Goal: Task Accomplishment & Management: Use online tool/utility

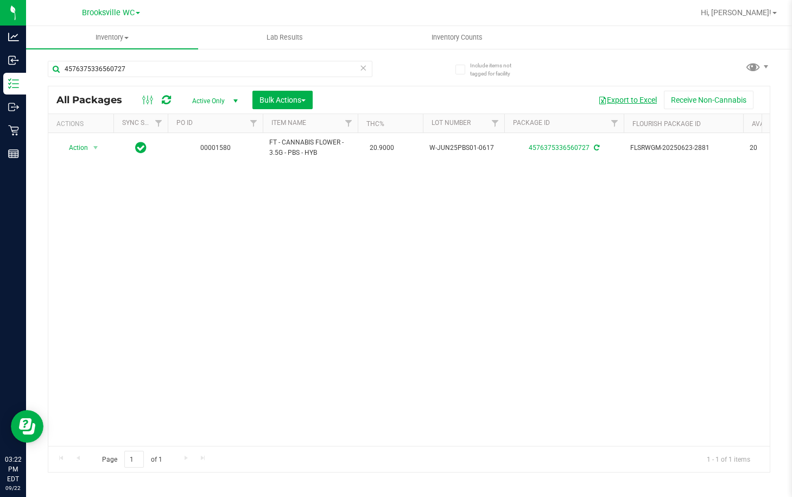
drag, startPoint x: 778, startPoint y: 0, endPoint x: 652, endPoint y: 102, distance: 161.8
click at [490, 231] on div "Action Action Adjust qty Create package Edit attributes Global inventory Locate…" at bounding box center [409, 289] width 722 height 313
click at [761, 10] on span "Hi, [PERSON_NAME]!" at bounding box center [736, 12] width 71 height 9
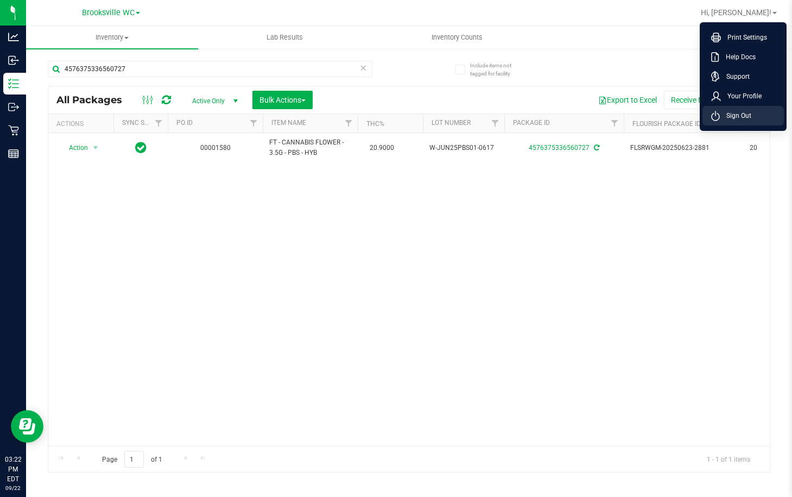
click at [738, 110] on span "Sign Out" at bounding box center [736, 115] width 32 height 11
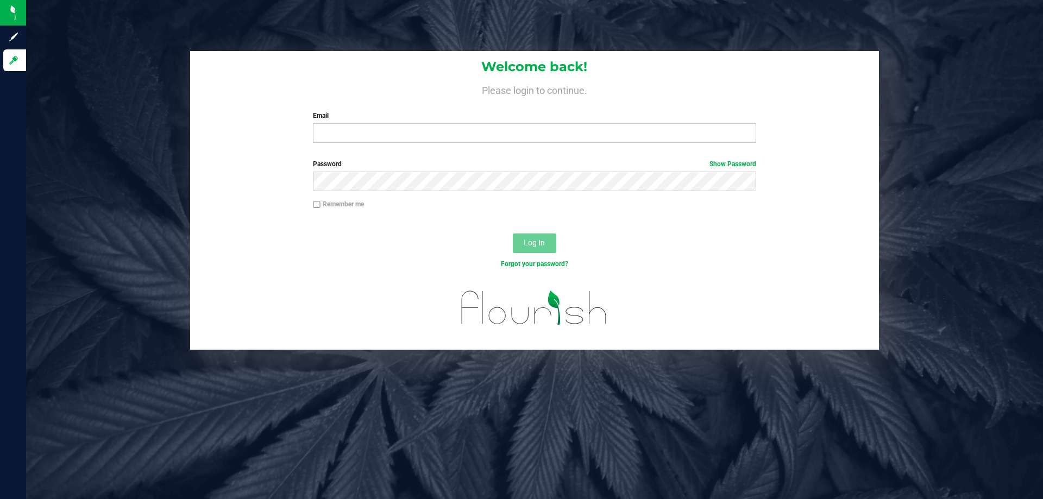
click at [467, 87] on h4 "Please login to continue." at bounding box center [534, 89] width 689 height 13
click at [396, 131] on input "Email" at bounding box center [534, 133] width 443 height 20
type input "[EMAIL_ADDRESS][DOMAIN_NAME]"
click at [535, 246] on span "Log In" at bounding box center [534, 242] width 21 height 9
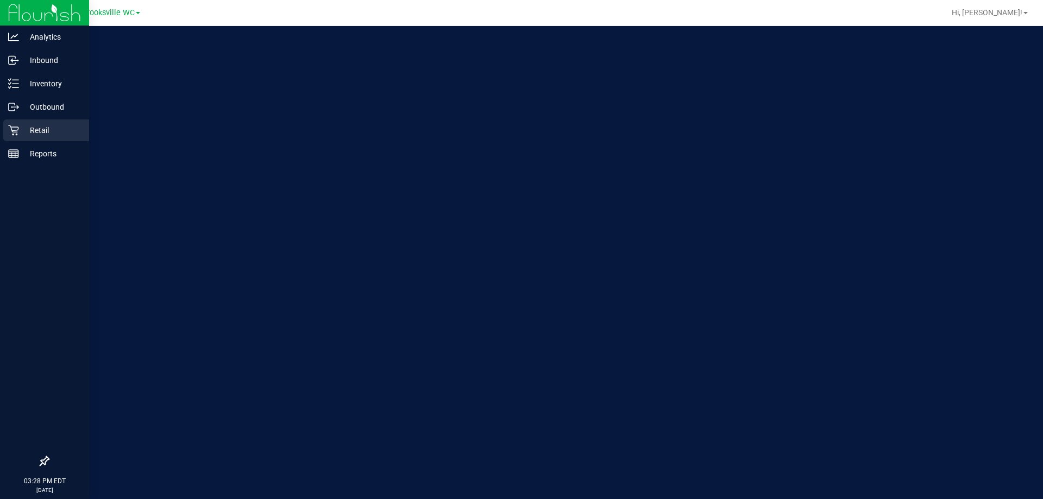
click at [56, 133] on p "Retail" at bounding box center [51, 130] width 65 height 13
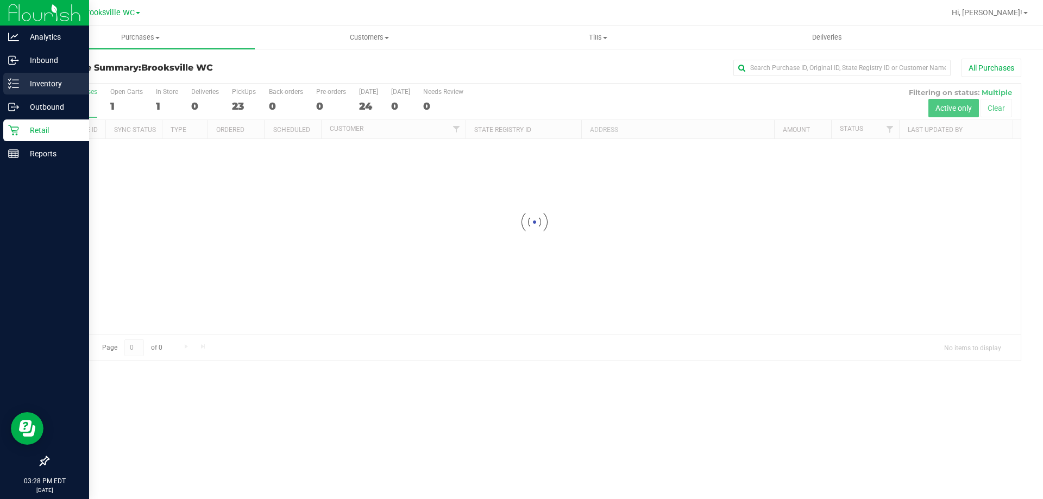
click at [40, 81] on p "Inventory" at bounding box center [51, 83] width 65 height 13
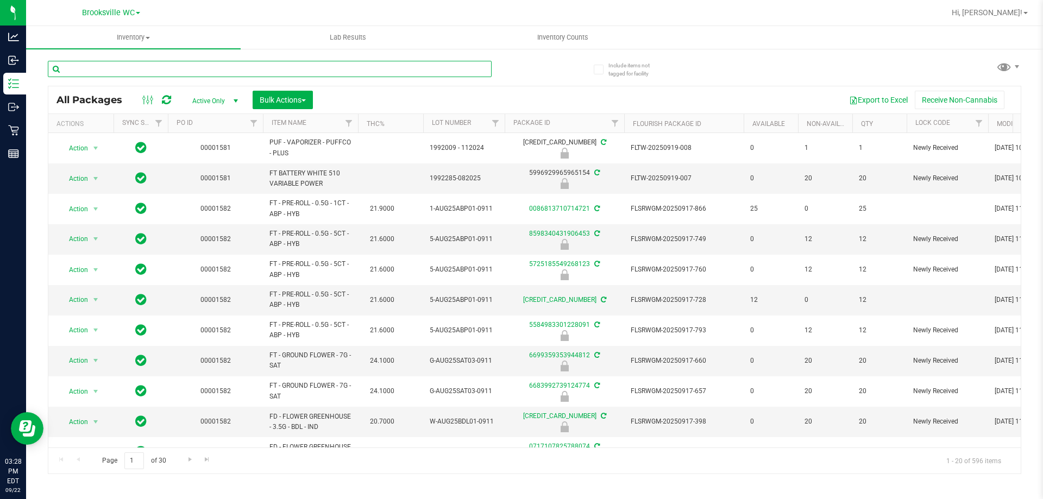
click at [336, 74] on input "text" at bounding box center [270, 69] width 444 height 16
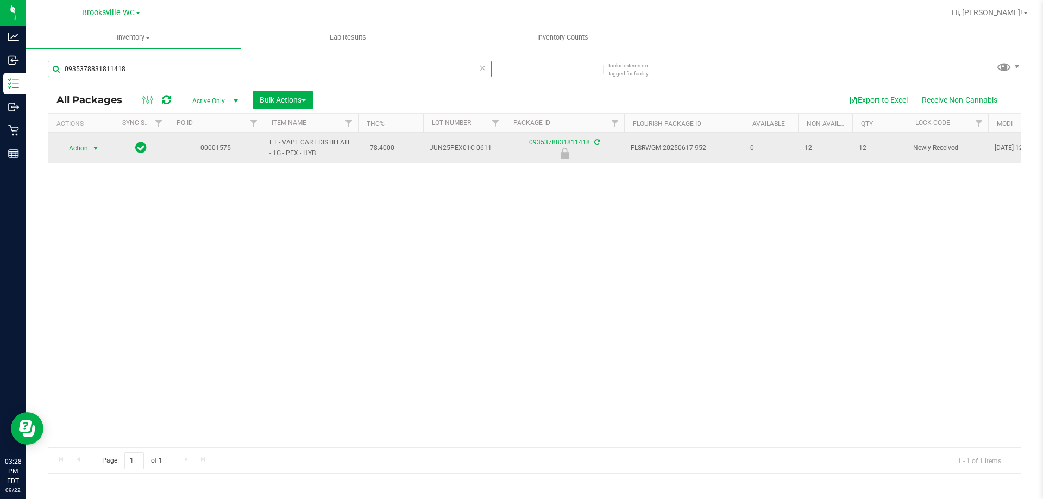
type input "0935378831811418"
click at [94, 144] on span "select" at bounding box center [95, 148] width 9 height 9
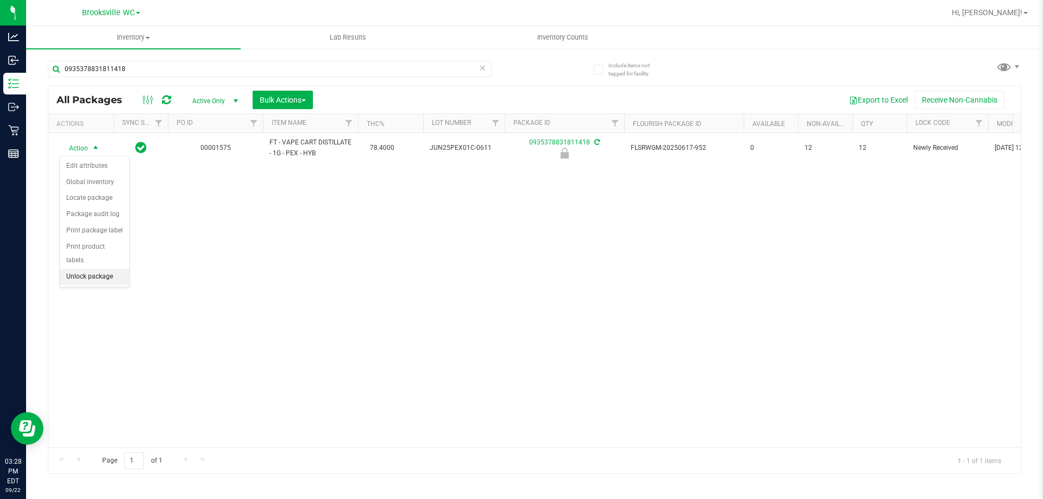
click at [109, 269] on li "Unlock package" at bounding box center [95, 277] width 70 height 16
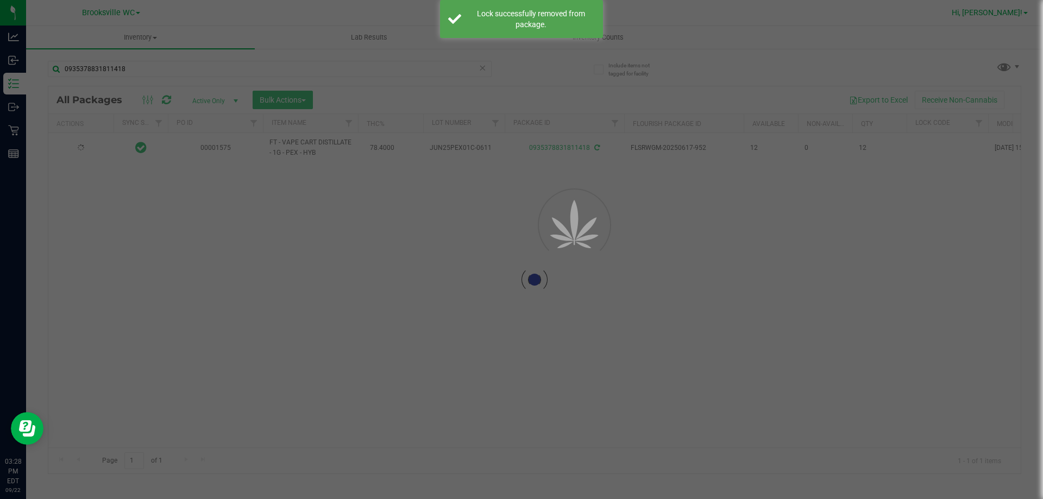
click at [792, 10] on div at bounding box center [521, 249] width 1043 height 499
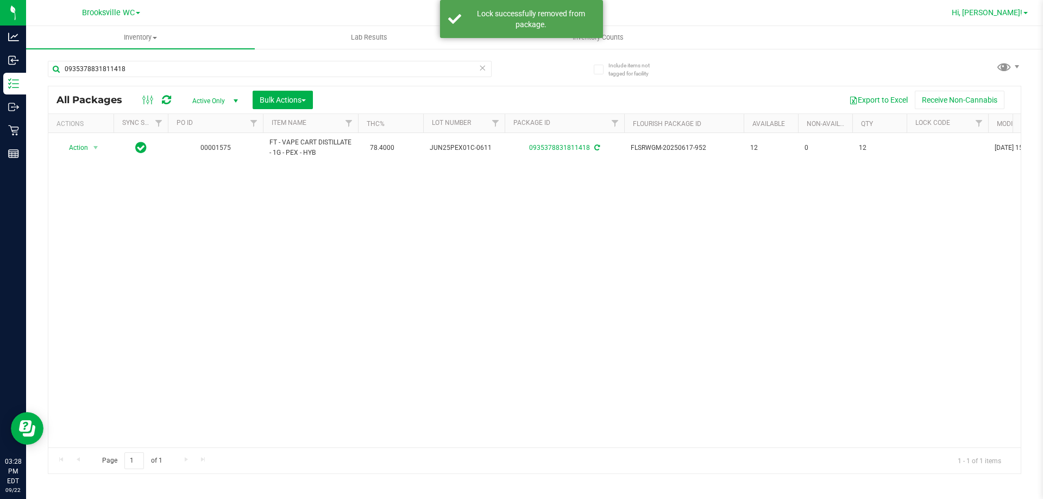
click at [792, 10] on span "Hi, [PERSON_NAME]!" at bounding box center [987, 12] width 71 height 9
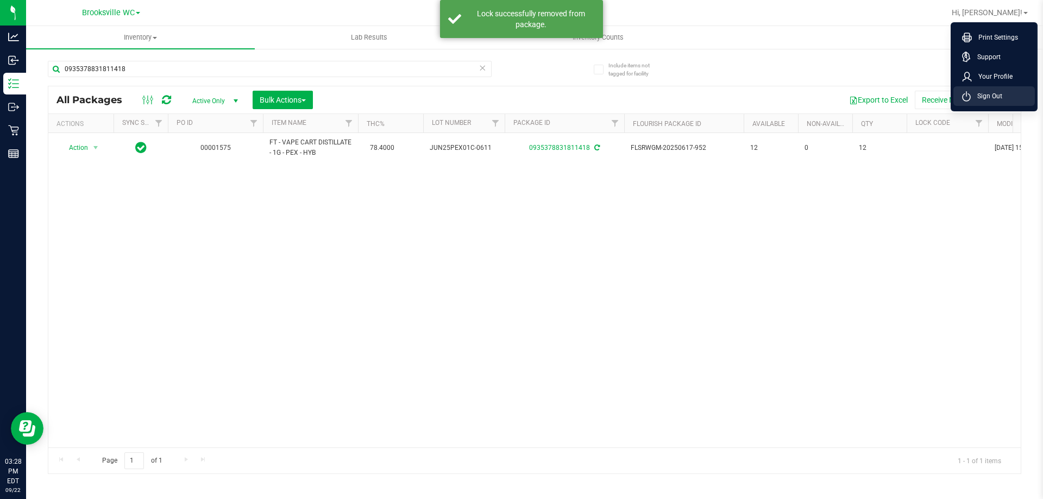
click at [792, 92] on span "Sign Out" at bounding box center [987, 96] width 32 height 11
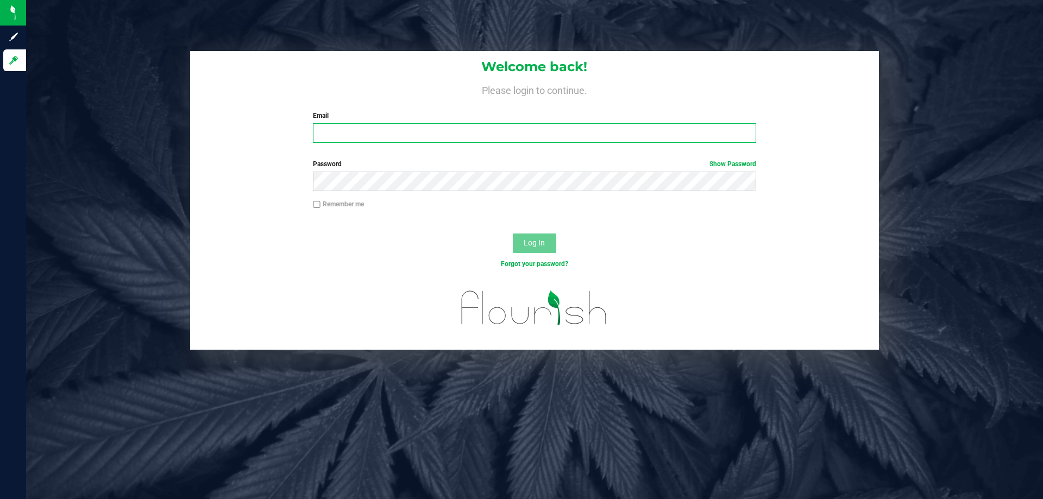
click at [360, 133] on input "Email" at bounding box center [534, 133] width 443 height 20
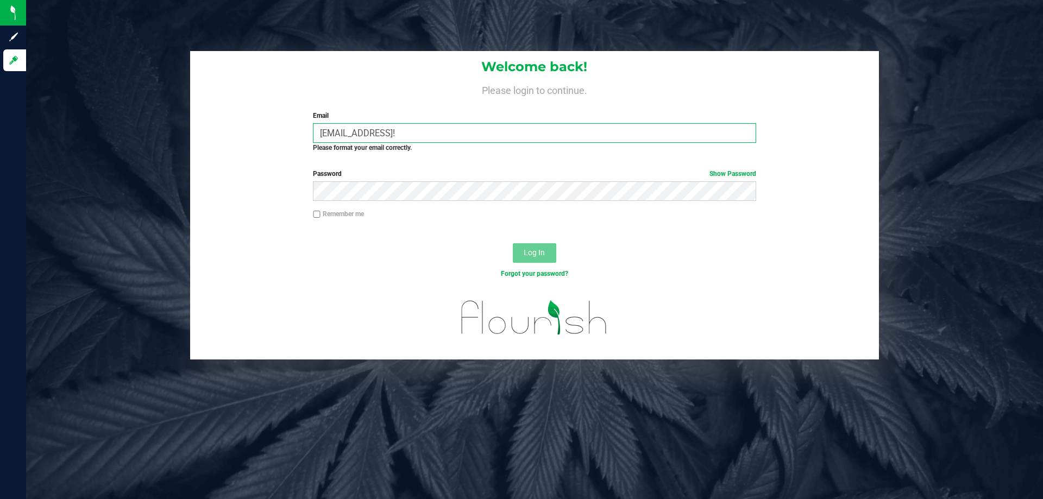
type input "[EMAIL_ADDRESS]!"
drag, startPoint x: 535, startPoint y: 125, endPoint x: 185, endPoint y: 102, distance: 351.1
click at [185, 102] on div "Welcome back! Please login to continue. Email [EMAIL_ADDRESS]! Required Please …" at bounding box center [534, 205] width 1033 height 308
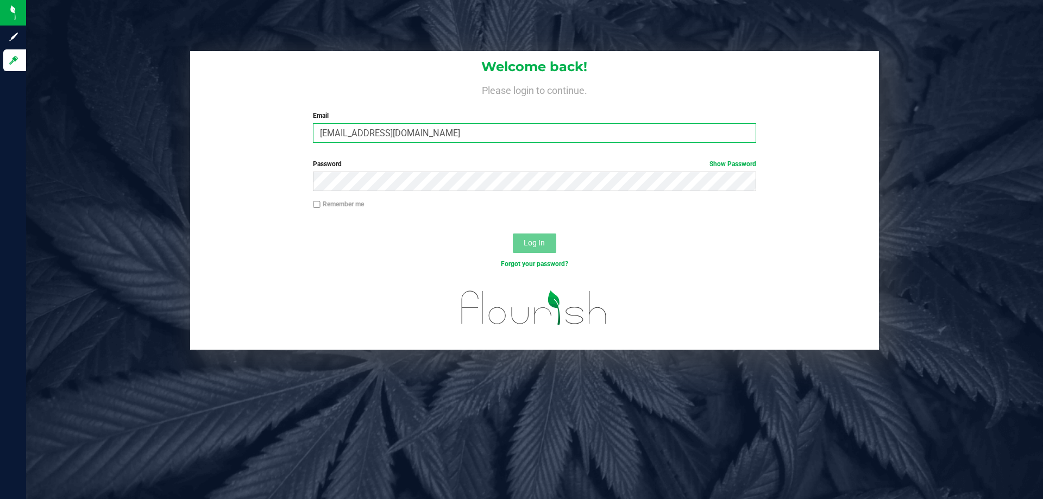
type input "[EMAIL_ADDRESS][DOMAIN_NAME]"
click at [513, 234] on button "Log In" at bounding box center [534, 244] width 43 height 20
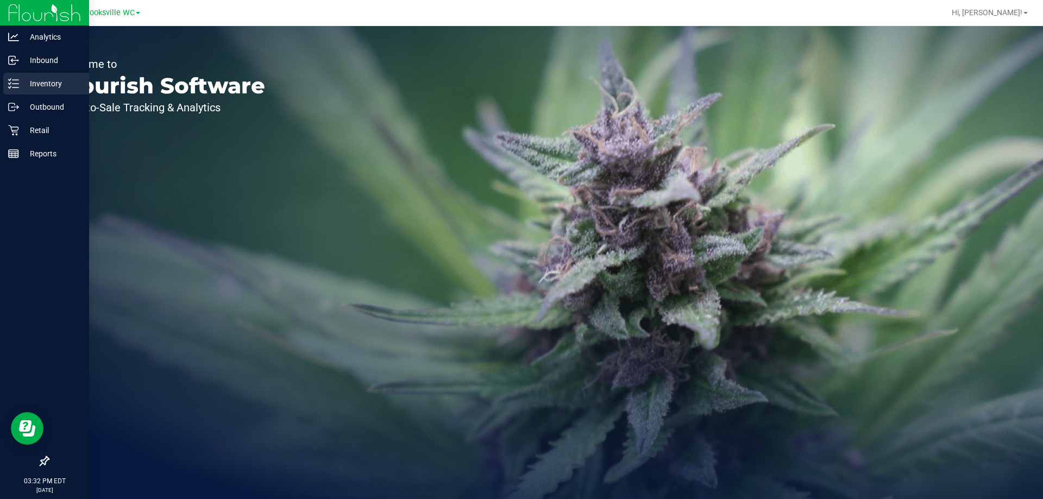
click at [50, 85] on p "Inventory" at bounding box center [51, 83] width 65 height 13
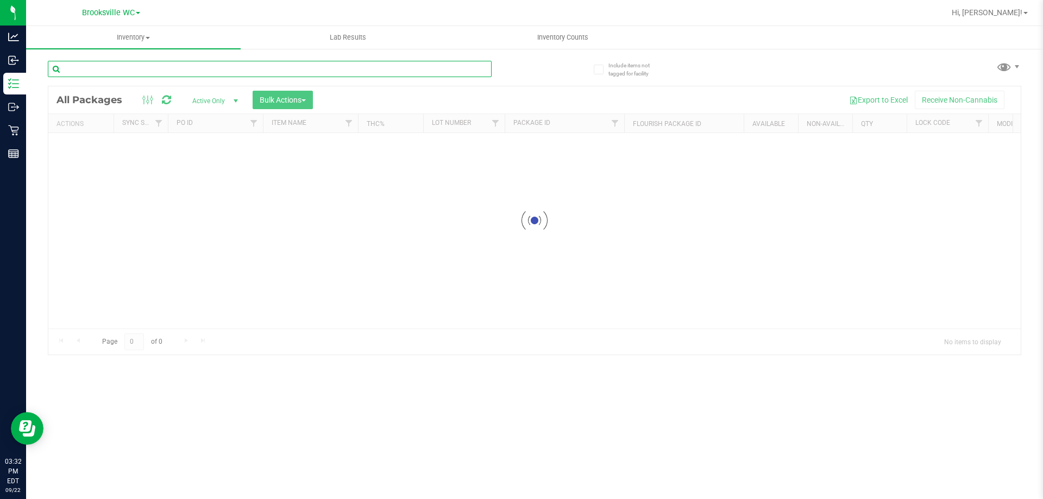
click at [216, 73] on input "text" at bounding box center [270, 69] width 444 height 16
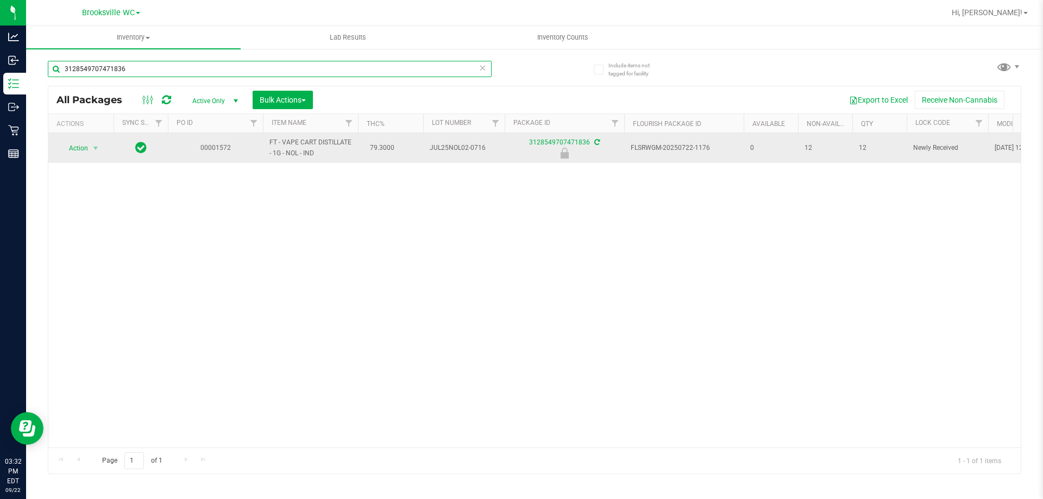
type input "3128549707471836"
click at [76, 138] on td "Action Action Edit attributes Global inventory Locate package Package audit log…" at bounding box center [80, 148] width 65 height 30
click at [78, 144] on span "Action" at bounding box center [73, 148] width 29 height 15
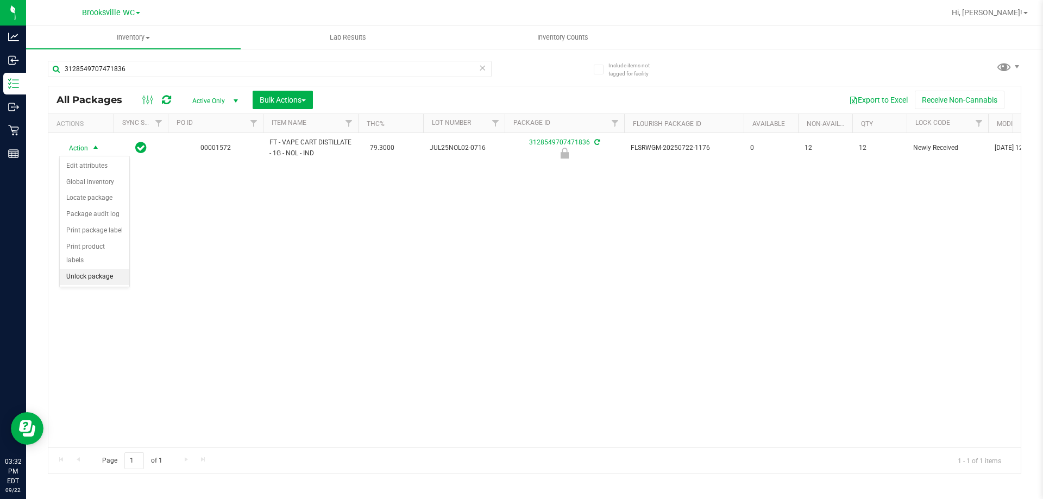
drag, startPoint x: 103, startPoint y: 260, endPoint x: 181, endPoint y: 188, distance: 106.1
click at [103, 269] on li "Unlock package" at bounding box center [95, 277] width 70 height 16
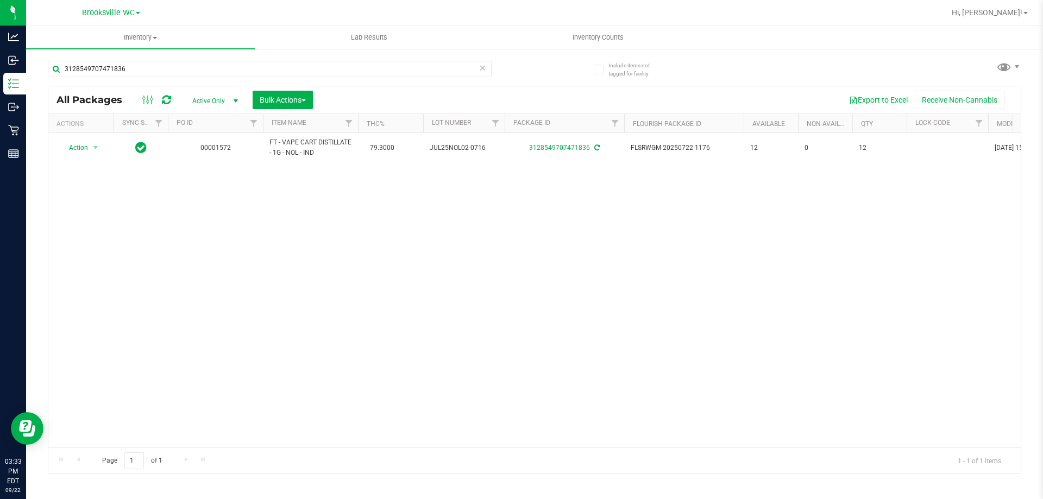
click at [792, 7] on div "Hi, [PERSON_NAME]!" at bounding box center [989, 12] width 85 height 19
click at [792, 11] on span "Hi, [PERSON_NAME]!" at bounding box center [987, 12] width 71 height 9
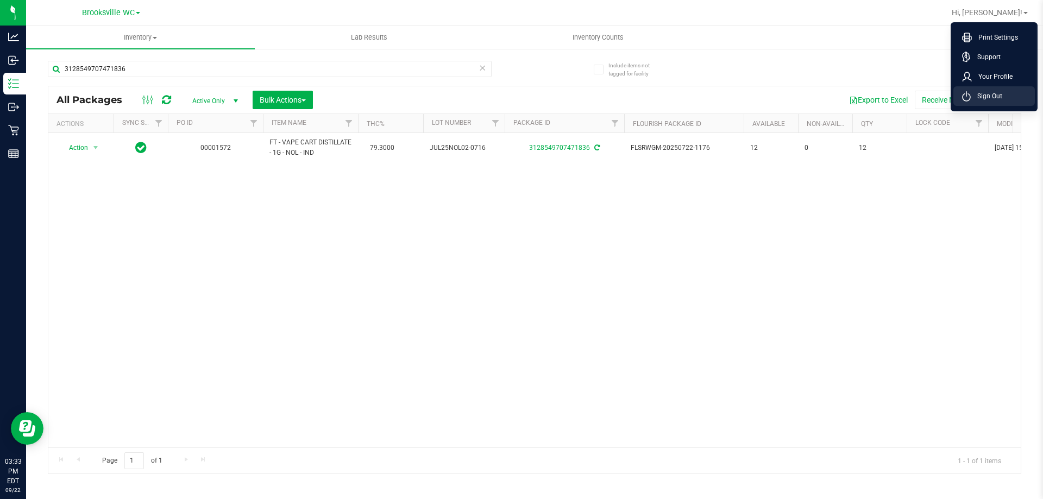
click at [792, 96] on span "Sign Out" at bounding box center [987, 96] width 32 height 11
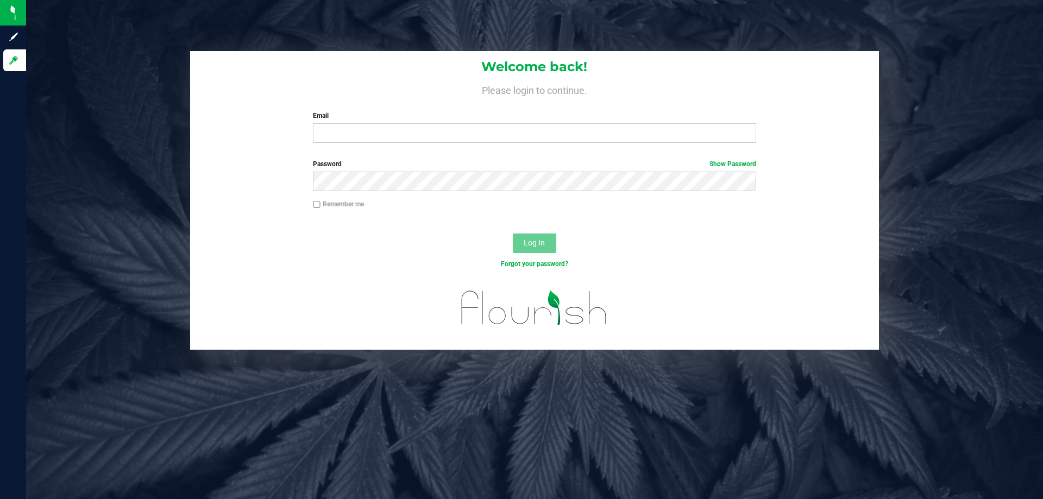
click at [413, 95] on h4 "Please login to continue." at bounding box center [534, 89] width 689 height 13
